Goal: Task Accomplishment & Management: Use online tool/utility

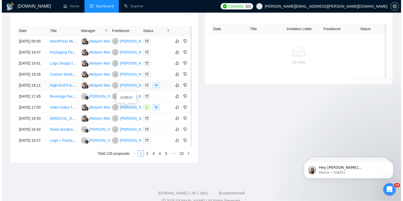
scroll to position [208, 0]
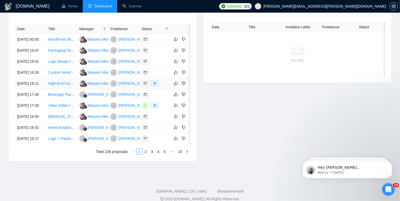
click at [166, 87] on div at bounding box center [155, 84] width 27 height 6
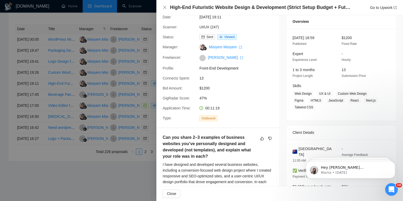
scroll to position [0, 0]
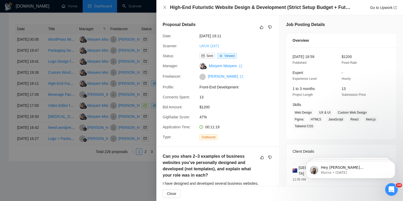
click at [208, 45] on link "UI/UX (247)" at bounding box center [209, 46] width 19 height 4
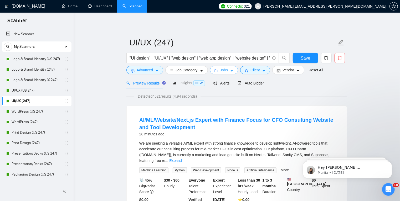
click at [231, 71] on icon "caret-down" at bounding box center [232, 71] width 4 height 4
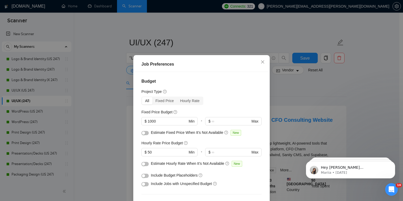
click at [284, 42] on div "Job Preferences Budget Project Type All Fixed Price Hourly Rate Fixed Price Bud…" at bounding box center [201, 100] width 403 height 201
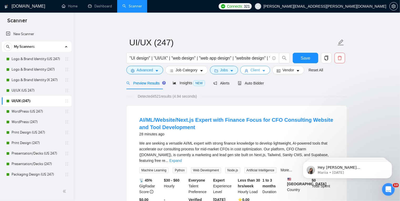
click at [262, 70] on icon "caret-down" at bounding box center [264, 71] width 4 height 4
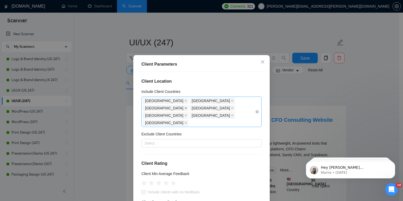
click at [187, 107] on icon "close" at bounding box center [186, 108] width 3 height 3
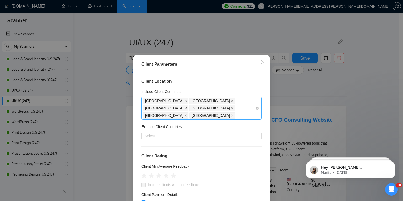
click at [187, 107] on icon "close" at bounding box center [186, 108] width 2 height 2
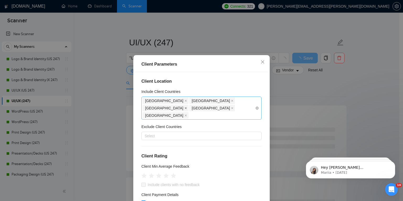
click at [187, 107] on icon "close" at bounding box center [186, 108] width 2 height 2
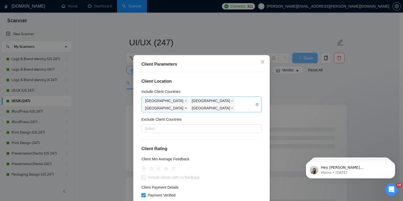
click at [187, 107] on icon "close" at bounding box center [186, 108] width 2 height 2
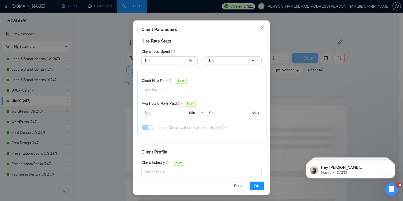
scroll to position [139, 0]
click at [259, 184] on button "OK" at bounding box center [257, 186] width 14 height 8
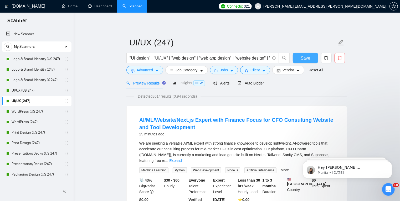
click at [305, 59] on span "Save" at bounding box center [304, 58] width 9 height 7
click at [42, 69] on link "Logo & Brand Identity (247)" at bounding box center [37, 69] width 50 height 11
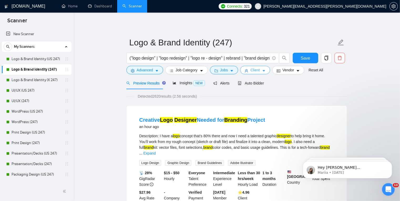
click at [262, 69] on span "caret-down" at bounding box center [264, 71] width 4 height 4
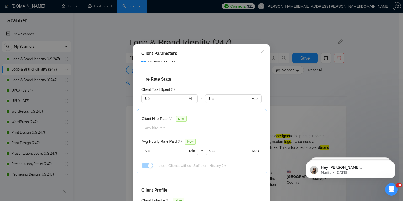
click at [274, 82] on div "Client Parameters Client Location Include Client Countries United States United…" at bounding box center [201, 100] width 403 height 201
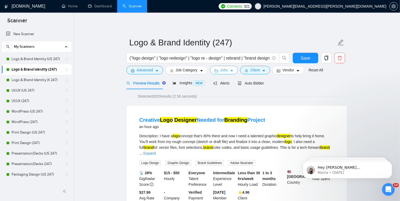
click at [231, 71] on icon "caret-down" at bounding box center [232, 71] width 4 height 4
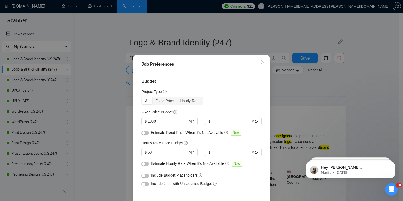
click at [283, 87] on div "Job Preferences Budget Project Type All Fixed Price Hourly Rate Fixed Price Bud…" at bounding box center [201, 100] width 403 height 201
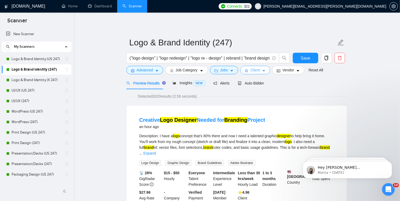
click at [262, 72] on icon "caret-down" at bounding box center [264, 71] width 4 height 4
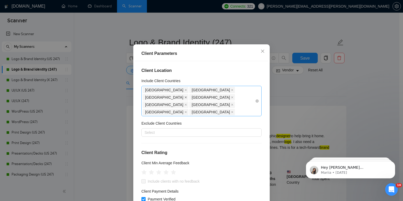
click at [187, 99] on icon "close" at bounding box center [186, 98] width 2 height 2
click at [187, 99] on icon "close" at bounding box center [186, 97] width 3 height 3
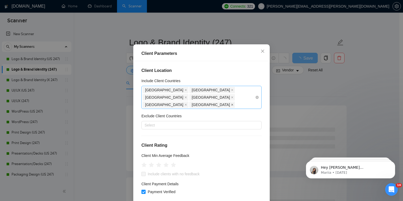
click at [232, 106] on icon "close" at bounding box center [233, 105] width 2 height 2
click at [234, 99] on icon "close" at bounding box center [232, 97] width 3 height 3
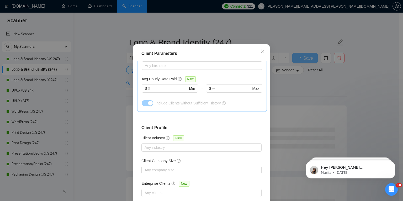
scroll to position [35, 0]
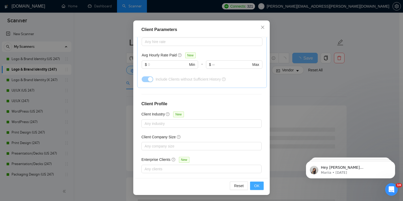
click at [254, 185] on span "OK" at bounding box center [256, 186] width 5 height 6
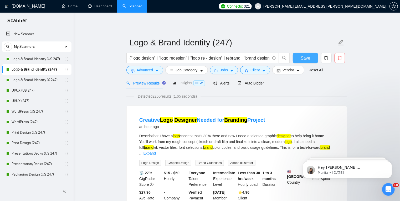
click at [305, 58] on span "Save" at bounding box center [304, 58] width 9 height 7
click at [44, 80] on link "Logo & Brand Identity (X 247)" at bounding box center [37, 80] width 50 height 11
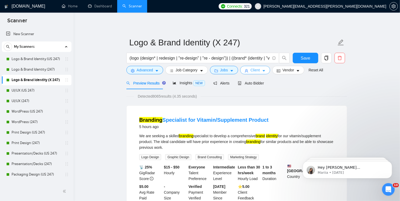
click at [262, 70] on icon "caret-down" at bounding box center [264, 71] width 4 height 4
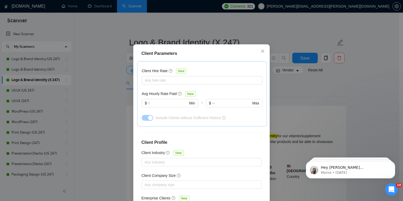
click at [276, 84] on div "Client Parameters Client Location Include Client Countries United States United…" at bounding box center [201, 100] width 403 height 201
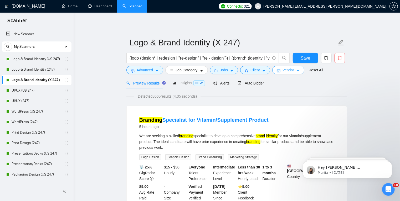
click at [296, 71] on icon "caret-down" at bounding box center [297, 71] width 3 height 2
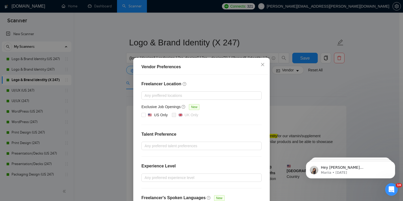
click at [289, 94] on div "Vendor Preferences Freelancer Location Any preffered locations Exclusive Job Op…" at bounding box center [201, 100] width 403 height 201
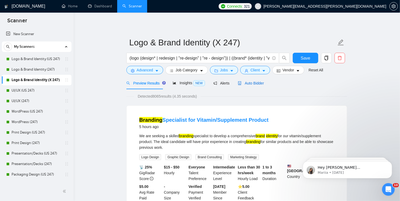
click at [250, 84] on span "Auto Bidder" at bounding box center [251, 83] width 26 height 4
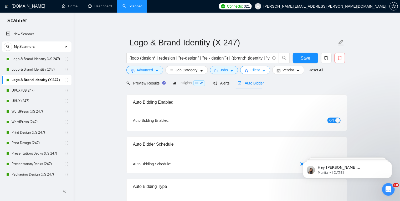
click at [263, 71] on icon "caret-down" at bounding box center [263, 71] width 3 height 2
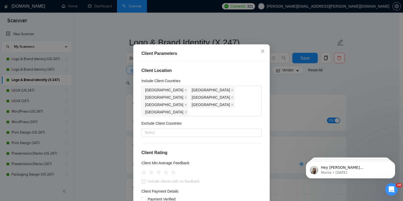
click at [287, 85] on div "Client Parameters Client Location Include Client Countries United States United…" at bounding box center [201, 100] width 403 height 201
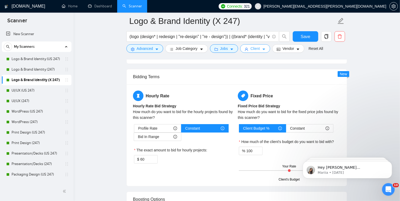
scroll to position [852, 0]
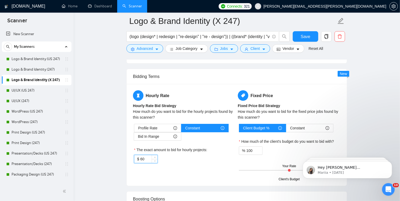
click at [140, 160] on input "60" at bounding box center [148, 159] width 17 height 8
type input "50"
click at [133, 169] on div "Hourly Rate Hourly Rate Bid Strategy How much do you want to bid for the hourly…" at bounding box center [237, 134] width 210 height 89
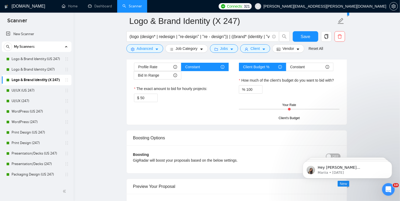
scroll to position [913, 0]
click at [304, 37] on span "Save" at bounding box center [304, 36] width 9 height 7
